Goal: Navigation & Orientation: Find specific page/section

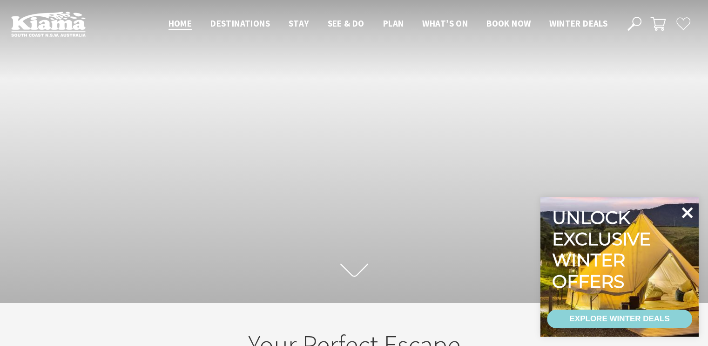
scroll to position [14, 715]
click at [686, 207] on icon at bounding box center [687, 212] width 22 height 22
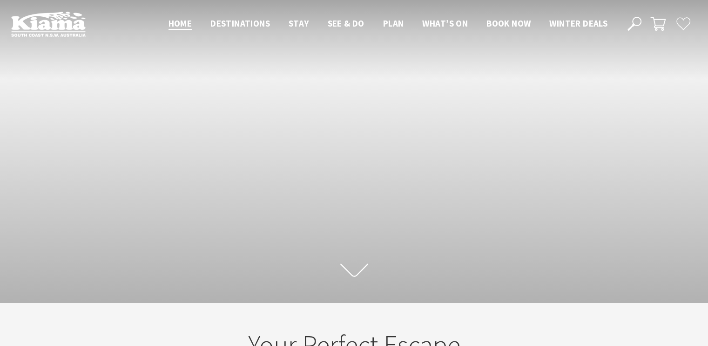
scroll to position [167, 715]
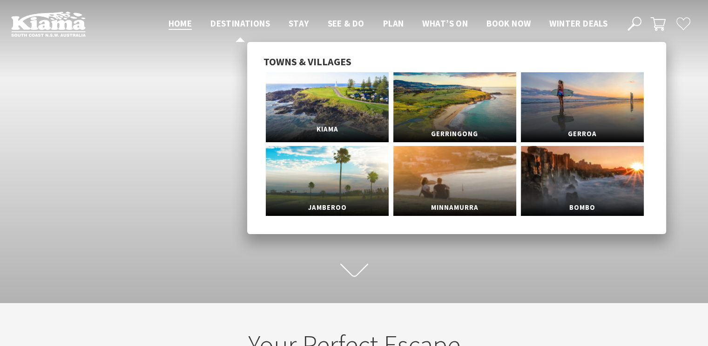
click at [333, 97] on link "Kiama" at bounding box center [327, 107] width 123 height 70
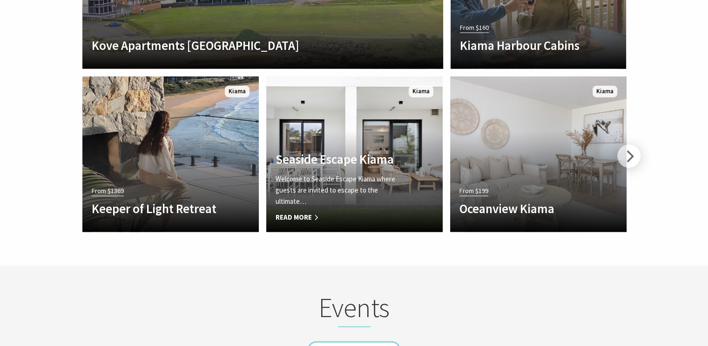
scroll to position [2173, 0]
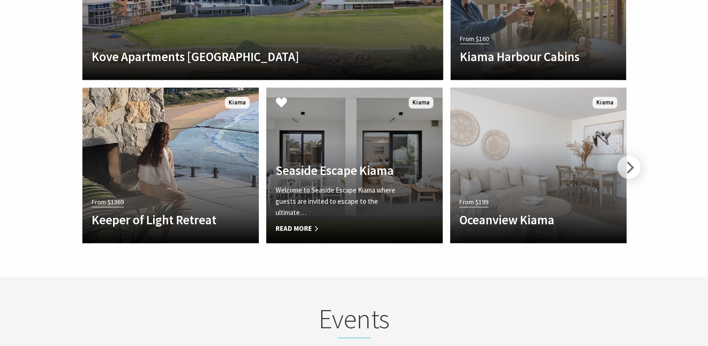
click at [366, 166] on h4 "Seaside Escape Kiama" at bounding box center [341, 170] width 131 height 15
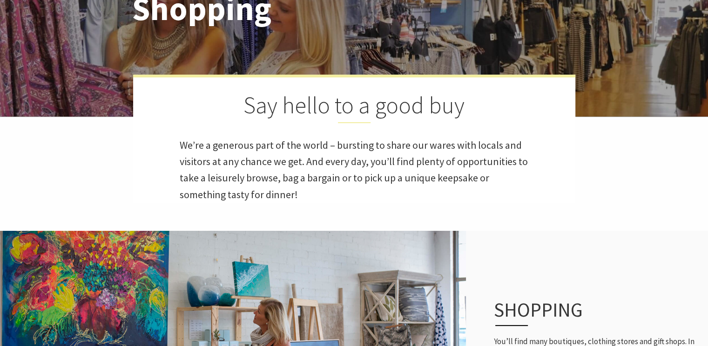
scroll to position [374, 720]
